Goal: Transaction & Acquisition: Book appointment/travel/reservation

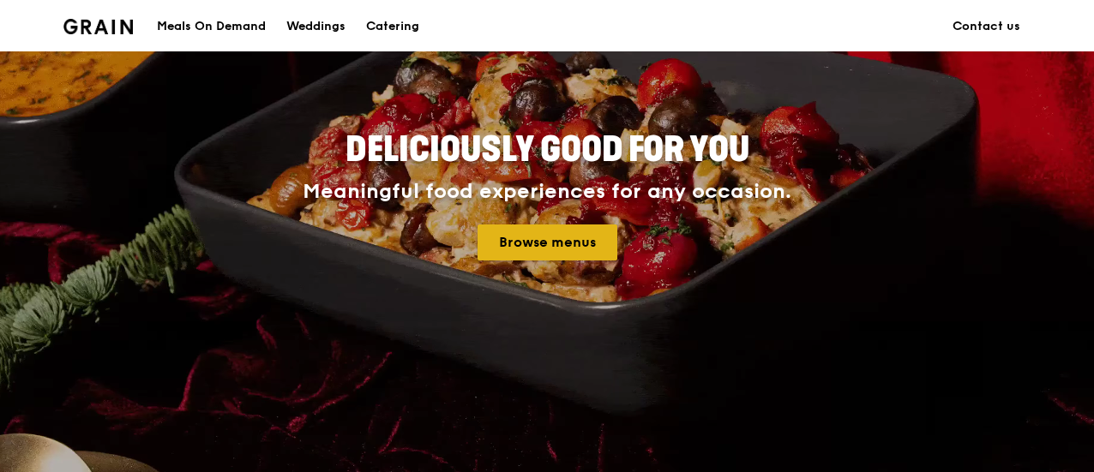
click at [564, 238] on link "Browse menus" at bounding box center [548, 243] width 140 height 36
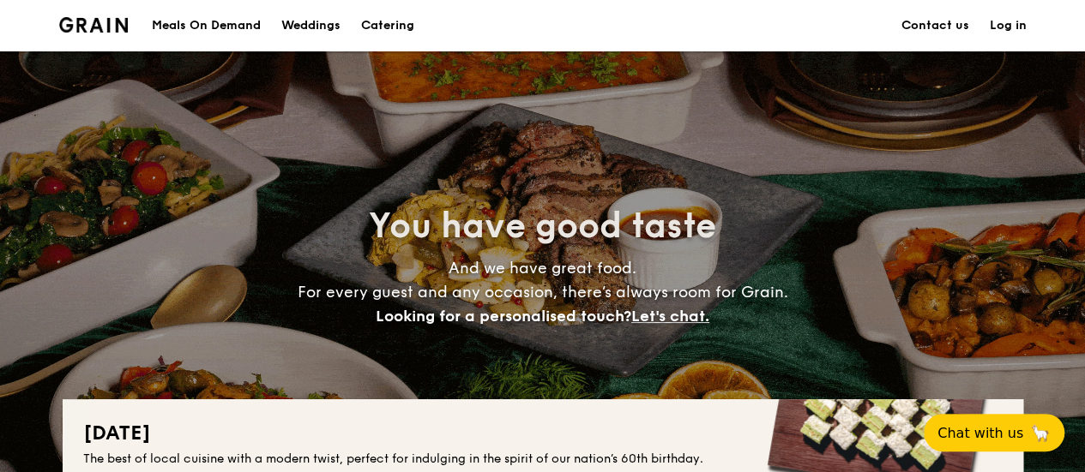
click at [392, 22] on h1 "Catering" at bounding box center [387, 25] width 53 height 51
click at [401, 35] on h1 "Catering" at bounding box center [387, 25] width 53 height 51
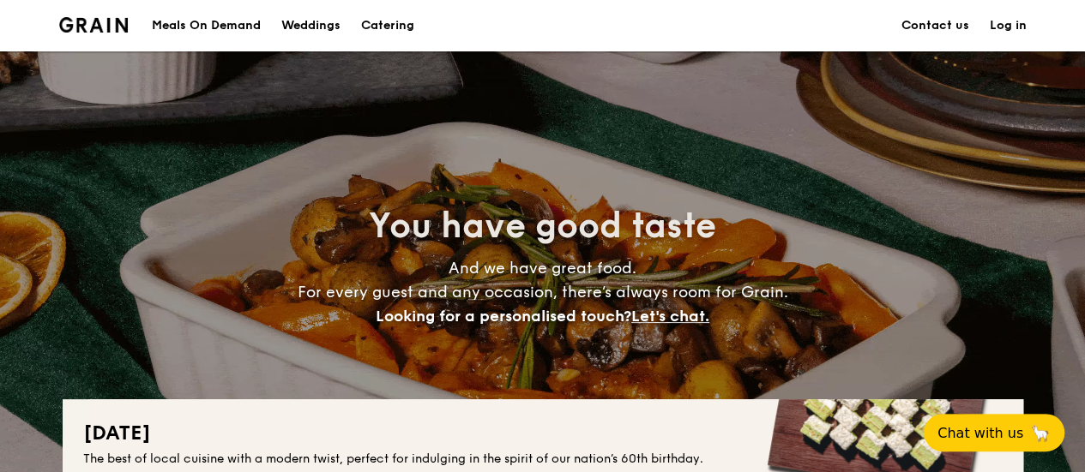
click at [388, 26] on h1 "Catering" at bounding box center [387, 25] width 53 height 51
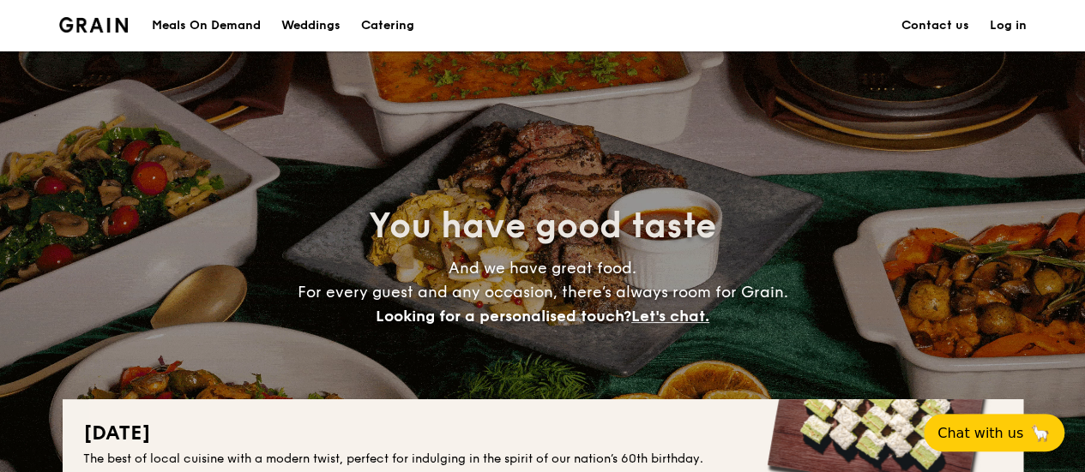
click at [394, 31] on h1 "Catering" at bounding box center [387, 25] width 53 height 51
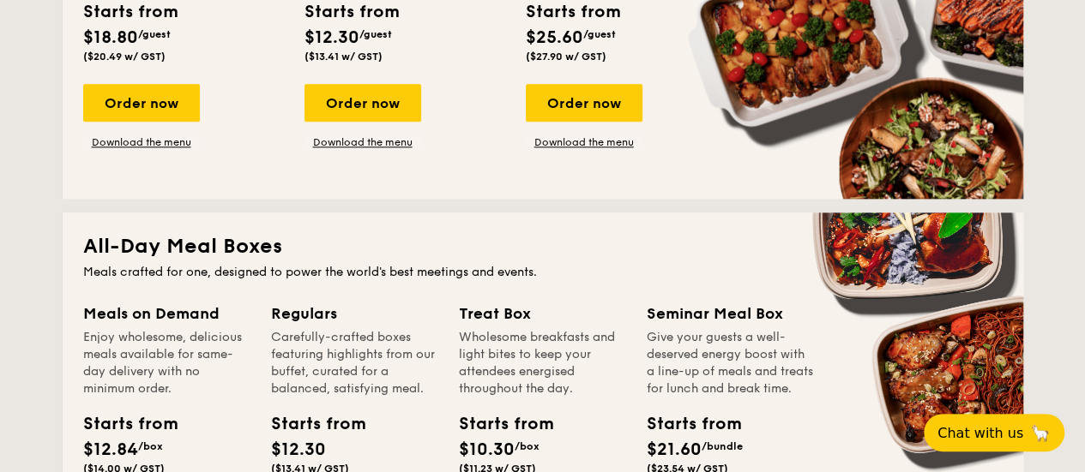
scroll to position [1200, 0]
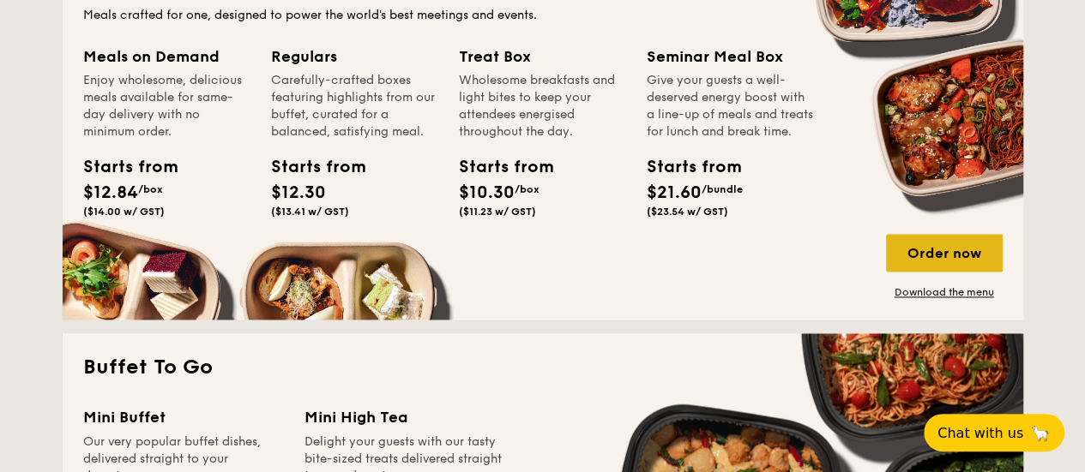
click at [916, 246] on div "Order now" at bounding box center [944, 253] width 117 height 38
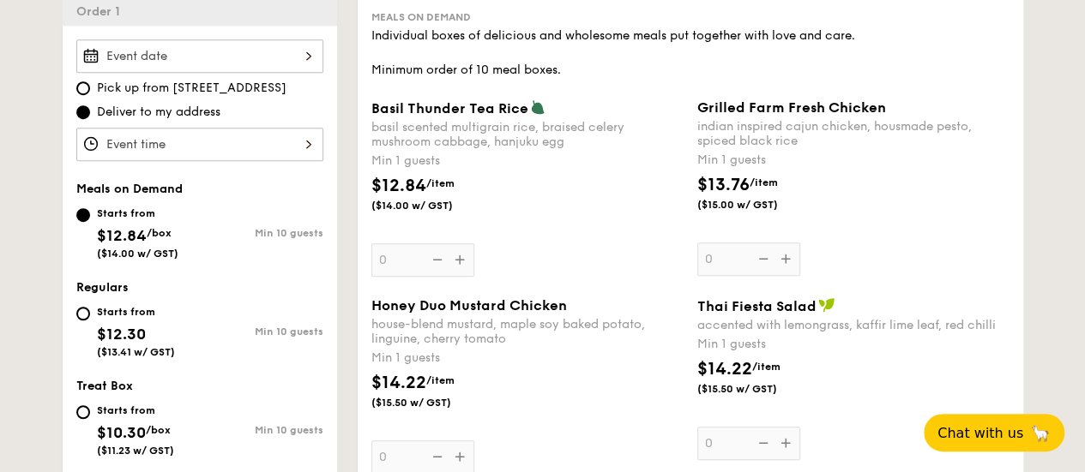
scroll to position [429, 0]
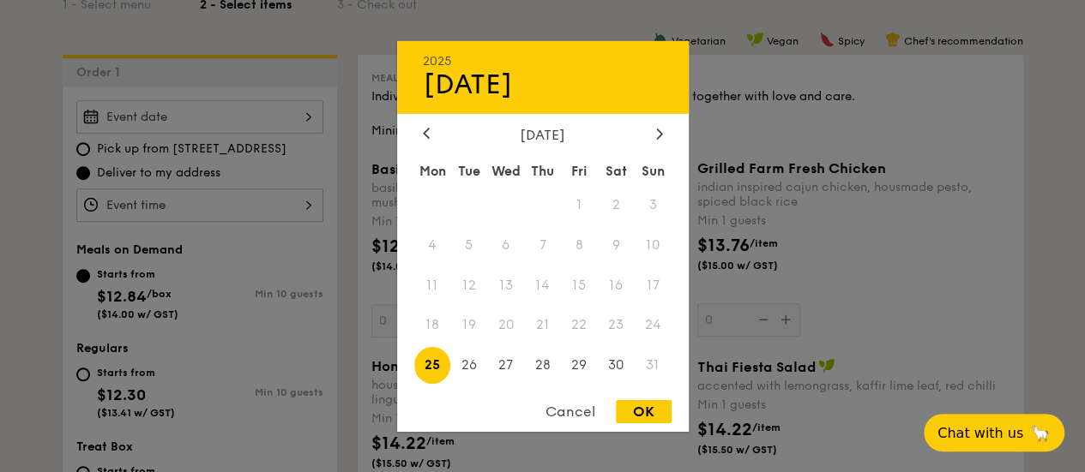
click at [295, 111] on div "2025 Aug [DATE] Tue Wed Thu Fri Sat Sun 1 2 3 4 5 6 7 8 9 10 11 12 13 14 15 16 …" at bounding box center [199, 116] width 247 height 33
click at [661, 128] on icon at bounding box center [659, 133] width 7 height 11
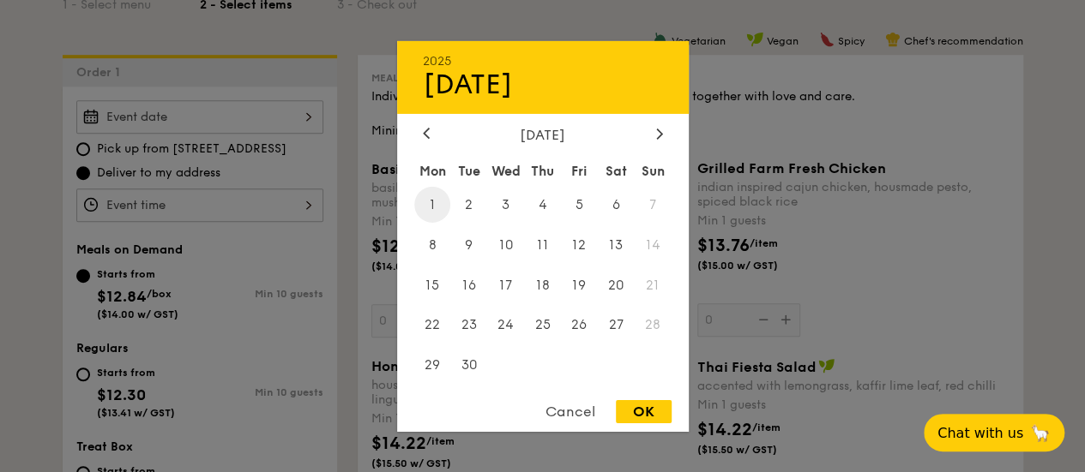
click at [430, 202] on span "1" at bounding box center [432, 204] width 37 height 37
click at [637, 409] on div "OK" at bounding box center [644, 411] width 56 height 23
type input "[DATE]"
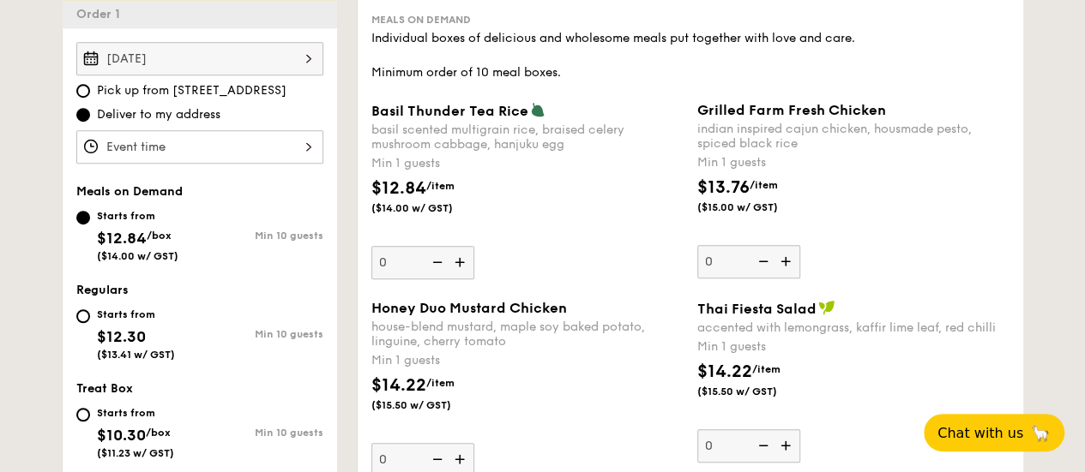
scroll to position [514, 0]
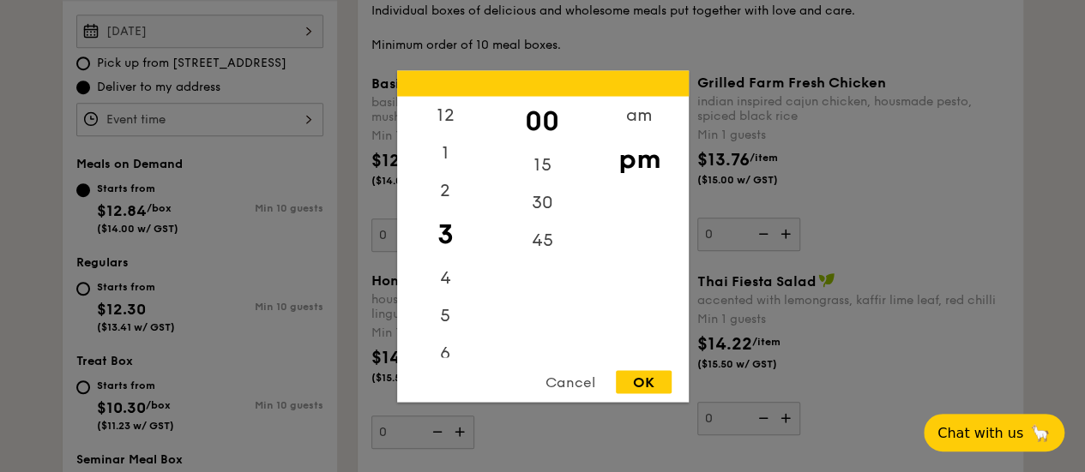
click at [304, 110] on div "12 1 2 3 4 5 6 7 8 9 10 11 00 15 30 45 am pm Cancel OK" at bounding box center [199, 119] width 247 height 33
click at [446, 154] on div "1" at bounding box center [445, 159] width 97 height 50
click at [549, 200] on div "30" at bounding box center [542, 208] width 97 height 50
click at [449, 120] on div "12" at bounding box center [445, 121] width 97 height 50
click at [544, 117] on div "00" at bounding box center [542, 121] width 97 height 50
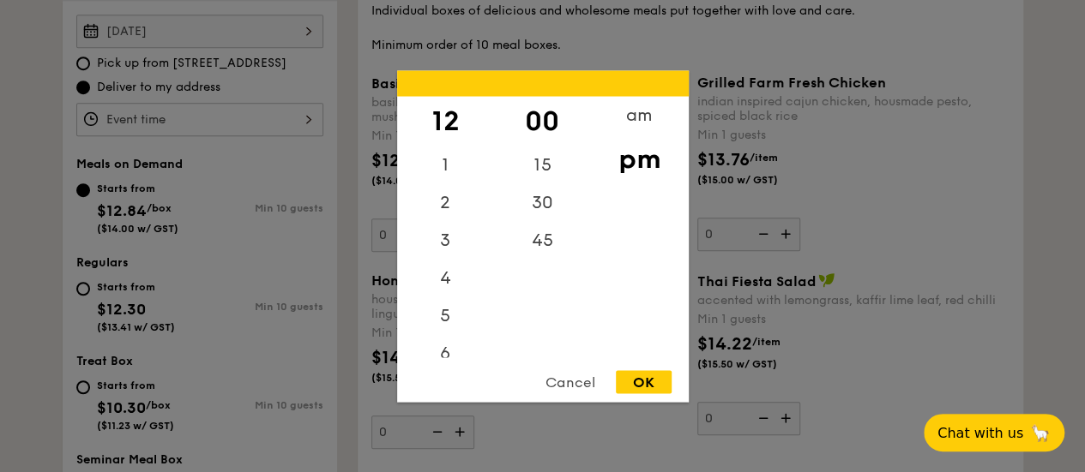
click at [653, 383] on div "OK" at bounding box center [644, 381] width 56 height 23
type input "12:00PM"
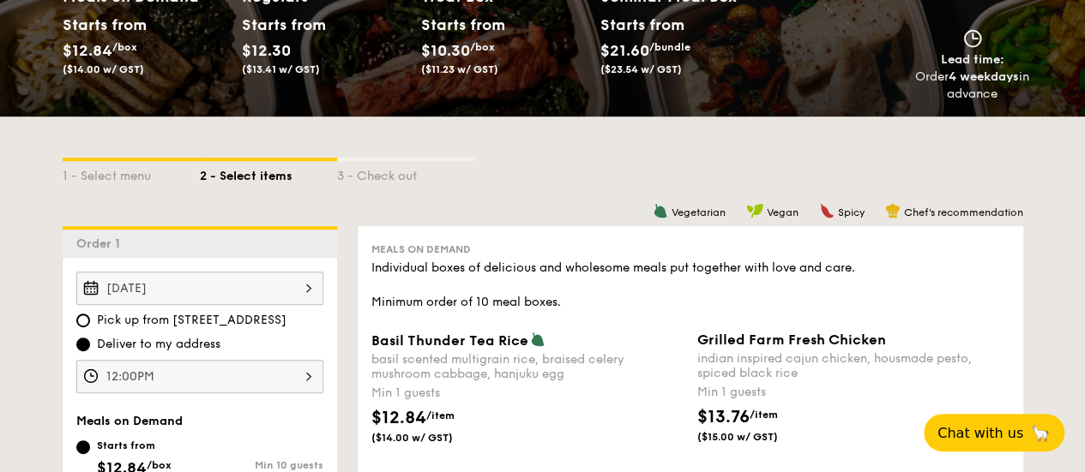
scroll to position [257, 0]
